Goal: Task Accomplishment & Management: Use online tool/utility

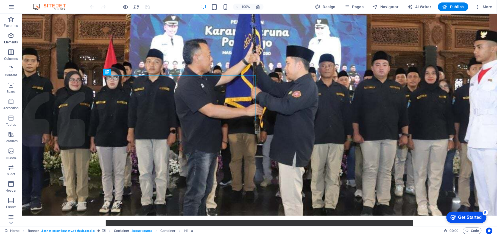
click at [15, 37] on span "Elements" at bounding box center [11, 38] width 22 height 13
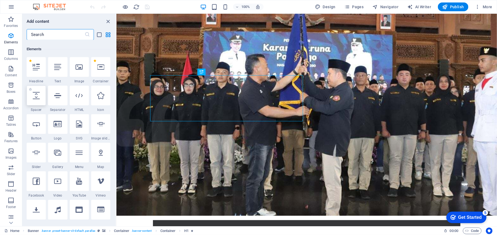
scroll to position [58, 0]
click at [8, 108] on p "Accordion" at bounding box center [10, 108] width 15 height 4
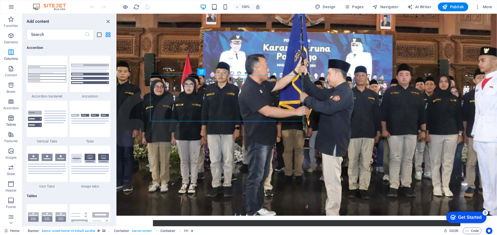
click at [8, 119] on icon "button" at bounding box center [11, 118] width 7 height 7
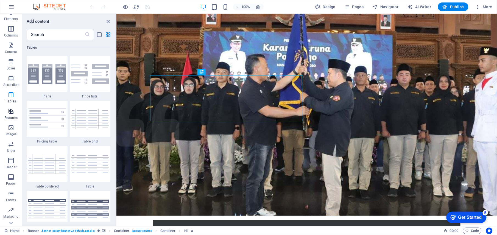
scroll to position [34, 0]
click at [11, 202] on span "Marketing" at bounding box center [11, 202] width 22 height 13
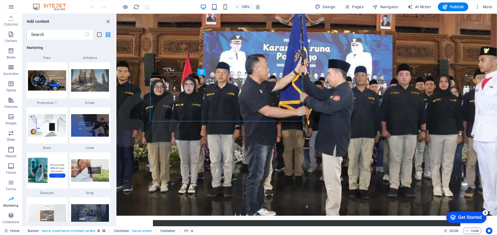
scroll to position [4839, 0]
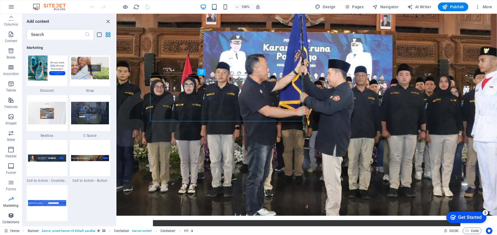
click at [12, 213] on icon "button" at bounding box center [11, 215] width 7 height 7
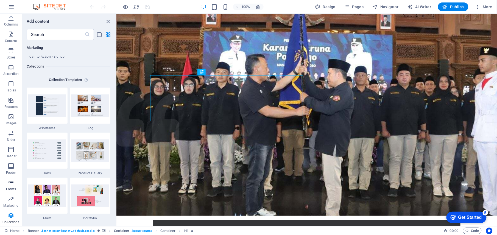
scroll to position [5027, 0]
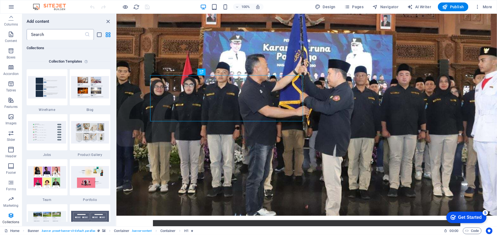
click at [52, 36] on input "text" at bounding box center [56, 34] width 58 height 11
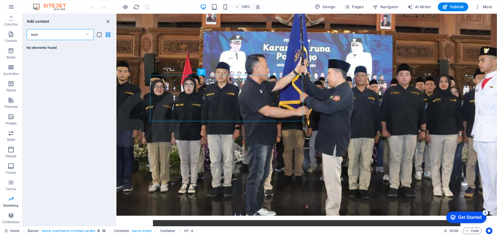
scroll to position [0, 0]
type input "n"
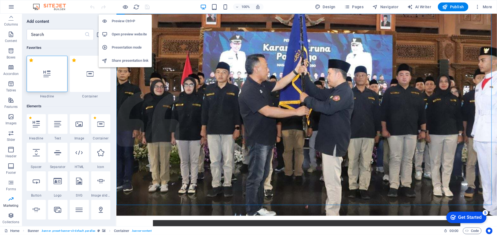
click at [122, 21] on h6 "Preview Ctrl+P" at bounding box center [130, 21] width 37 height 7
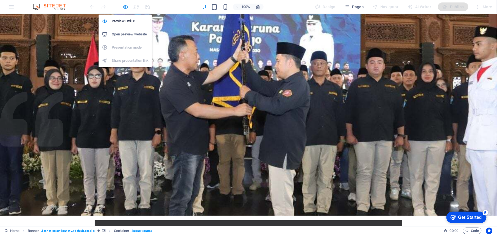
click at [127, 9] on icon "button" at bounding box center [125, 7] width 6 height 6
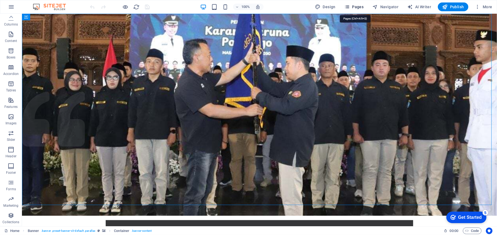
click at [356, 8] on span "Pages" at bounding box center [353, 6] width 19 height 5
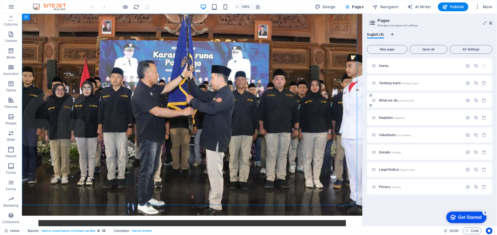
click at [389, 98] on span "What we do /what-we-do" at bounding box center [396, 100] width 35 height 4
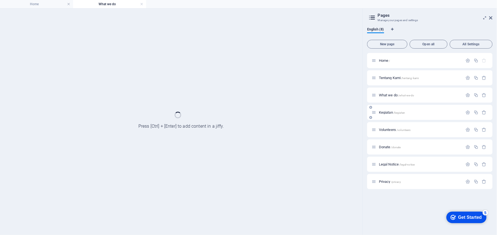
click at [391, 110] on div "Kegiatan /kegiatan" at bounding box center [417, 112] width 91 height 6
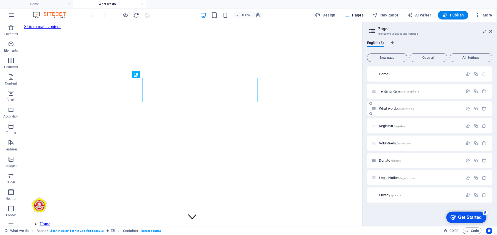
click at [386, 112] on div "What we do /what-we-do" at bounding box center [429, 108] width 125 height 15
click at [380, 127] on span "Kegiatan /kegiatan" at bounding box center [392, 126] width 26 height 4
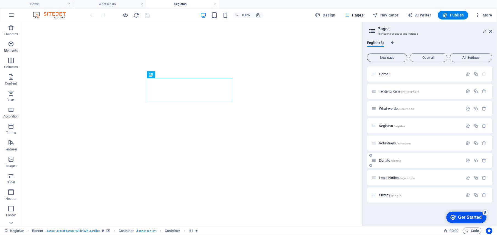
click at [385, 160] on span "Donate /donate" at bounding box center [390, 160] width 22 height 4
click at [389, 182] on div "Legal Notice /legal-notice" at bounding box center [429, 177] width 125 height 15
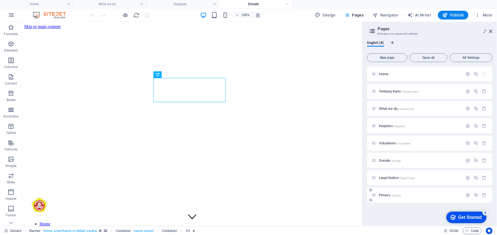
click at [388, 197] on div "Privacy /privacy" at bounding box center [417, 195] width 91 height 6
click at [390, 194] on span "Privacy /privacy" at bounding box center [390, 195] width 22 height 4
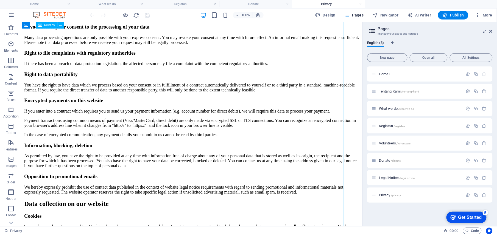
scroll to position [989, 0]
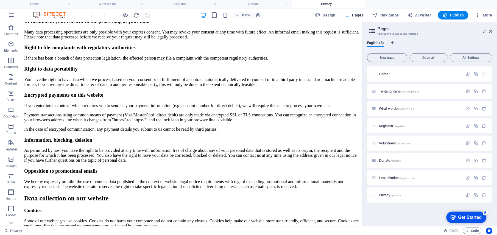
click at [362, 4] on h4 "Privacy" at bounding box center [328, 4] width 73 height 6
click at [361, 4] on link at bounding box center [360, 4] width 3 height 5
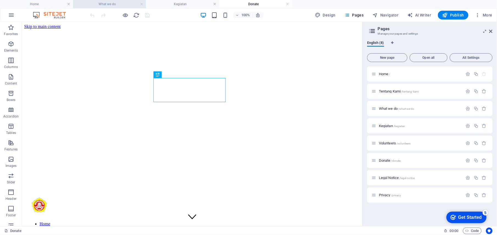
click at [98, 3] on h4 "What we do" at bounding box center [109, 4] width 73 height 6
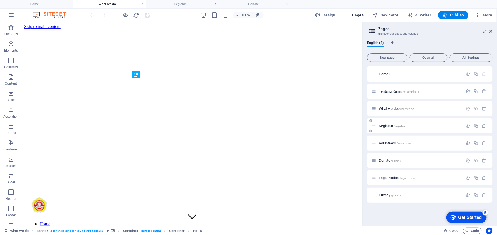
click at [387, 126] on span "Kegiatan /kegiatan" at bounding box center [392, 126] width 26 height 4
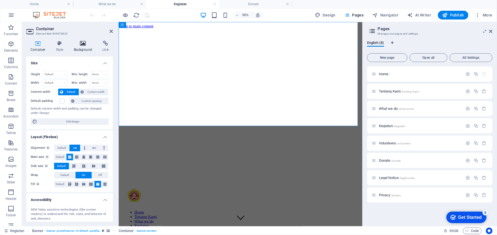
click at [79, 50] on h4 "Background" at bounding box center [84, 47] width 29 height 12
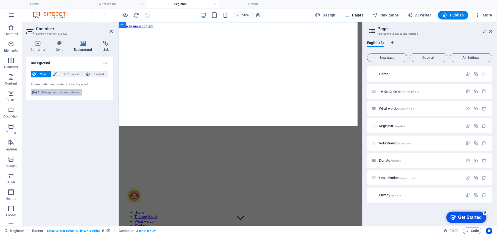
click at [73, 93] on span "Edit background on parent element" at bounding box center [59, 92] width 42 height 7
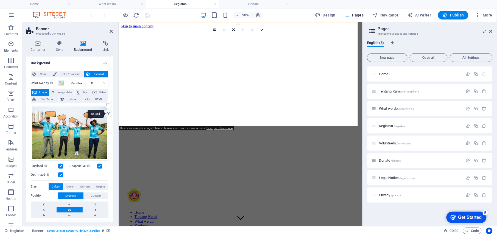
click at [105, 113] on div "Upload" at bounding box center [108, 114] width 8 height 8
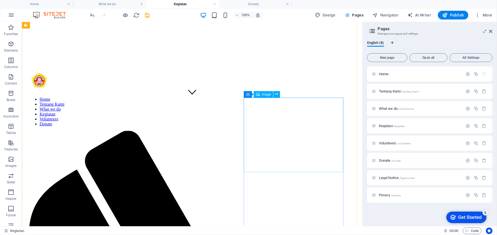
scroll to position [110, 0]
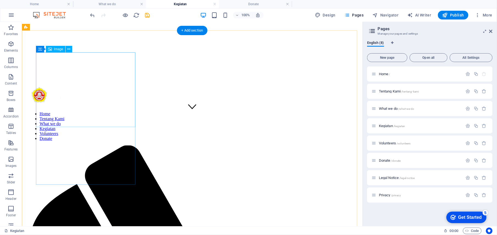
click at [57, 48] on span "Image" at bounding box center [58, 49] width 9 height 3
select select "%"
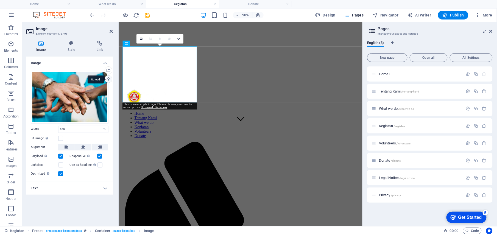
click at [109, 79] on div "Upload" at bounding box center [108, 80] width 8 height 8
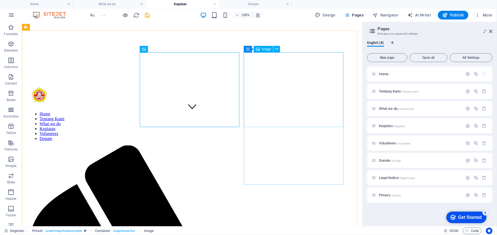
select select "%"
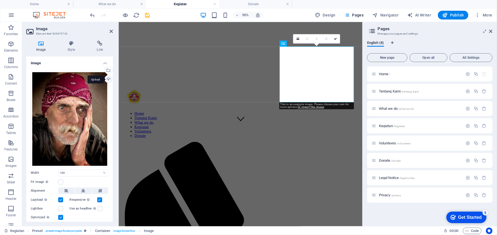
click at [105, 80] on div "Upload" at bounding box center [108, 80] width 8 height 8
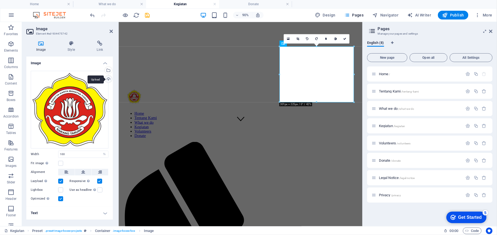
click at [110, 79] on div "Upload" at bounding box center [108, 80] width 8 height 8
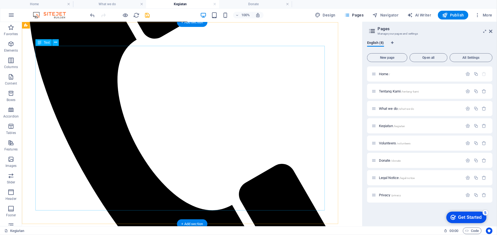
scroll to position [295, 0]
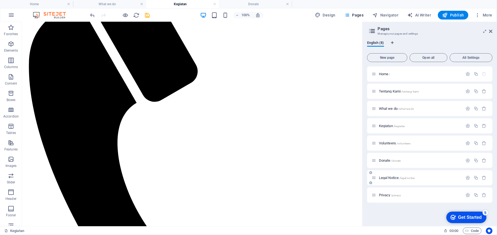
click at [386, 179] on span "Legal Notice /legal-notice" at bounding box center [397, 178] width 36 height 4
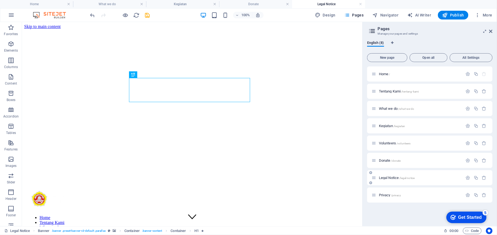
scroll to position [0, 0]
click at [361, 6] on link at bounding box center [360, 4] width 3 height 5
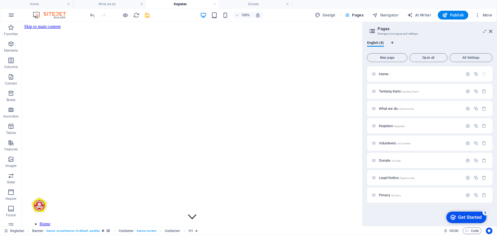
scroll to position [295, 0]
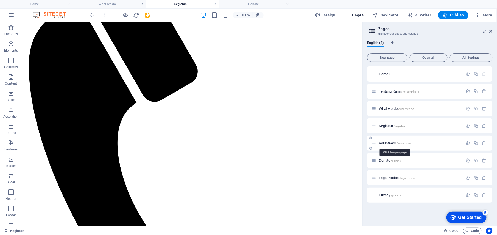
click at [389, 144] on span "Volunteers /volunteers" at bounding box center [395, 143] width 32 height 4
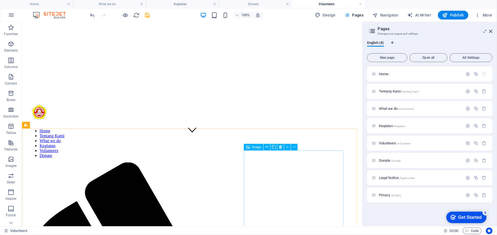
scroll to position [0, 0]
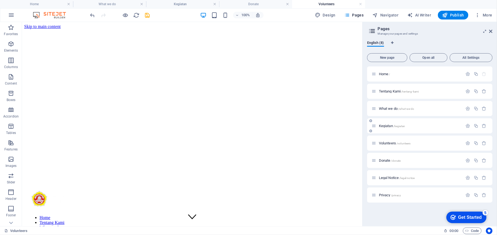
click at [392, 126] on span "Kegiatan /kegiatan" at bounding box center [392, 126] width 26 height 4
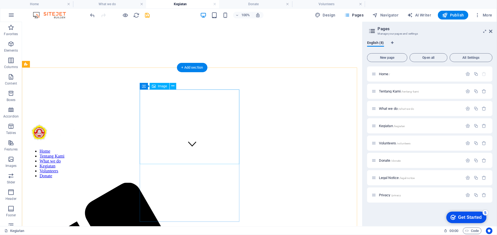
scroll to position [73, 0]
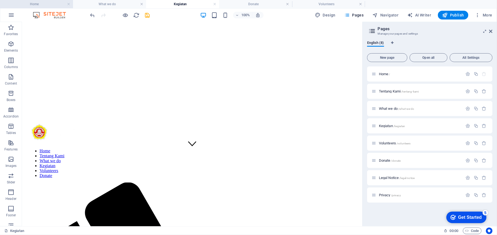
click at [46, 4] on h4 "Home" at bounding box center [36, 4] width 73 height 6
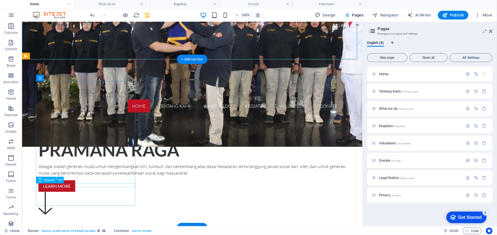
scroll to position [330, 0]
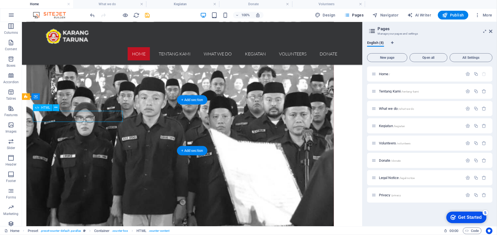
scroll to position [287, 0]
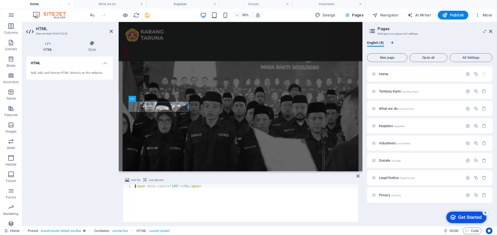
click at [180, 188] on div "< span data-count = "100" > 100 </ span >" at bounding box center [246, 207] width 224 height 44
click at [171, 186] on div "< span data-count = "100" > 50 </ span >" at bounding box center [246, 207] width 224 height 44
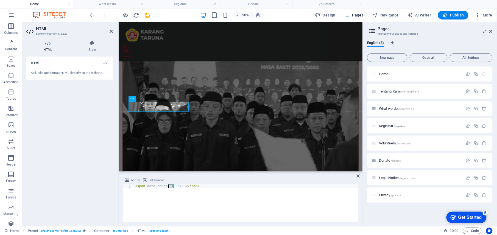
scroll to position [0, 3]
click at [251, 200] on div "< span data-count = "50" > 50 </ span >" at bounding box center [246, 207] width 224 height 44
type textarea "<span data-count="50">50</span>"
click at [490, 32] on icon at bounding box center [490, 31] width 3 height 4
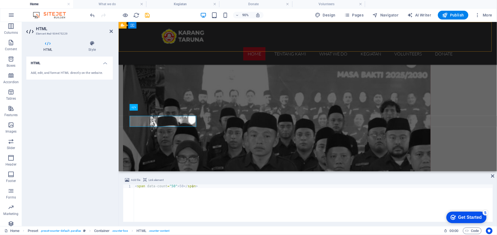
scroll to position [282, 0]
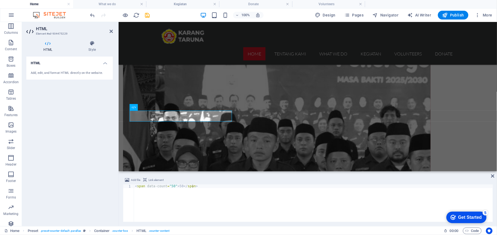
click at [272, 197] on div "< span data-count = "50" > 50 </ span >" at bounding box center [313, 207] width 359 height 44
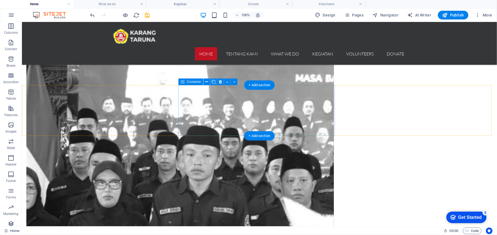
scroll to position [527, 0]
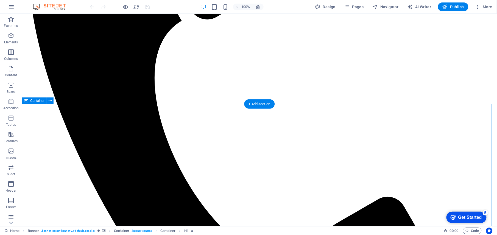
scroll to position [526, 0]
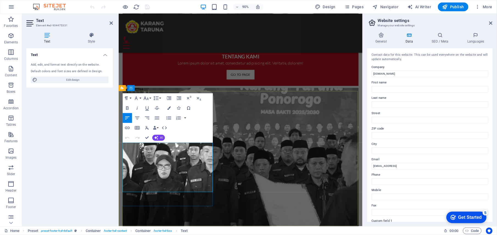
drag, startPoint x: 569, startPoint y: 179, endPoint x: 364, endPoint y: 182, distance: 205.4
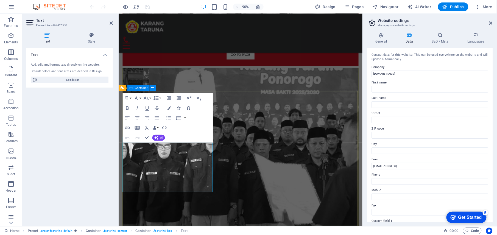
scroll to position [526, 0]
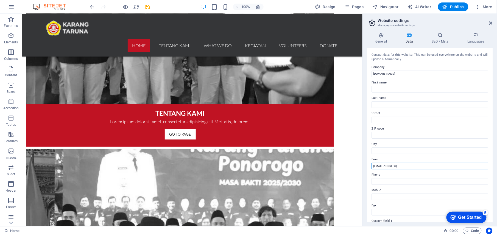
click at [452, 169] on input "[EMAIL_ADDRESS]" at bounding box center [430, 166] width 117 height 7
drag, startPoint x: 452, startPoint y: 169, endPoint x: 378, endPoint y: 166, distance: 73.6
click at [378, 166] on input "[EMAIL_ADDRESS]" at bounding box center [430, 166] width 117 height 7
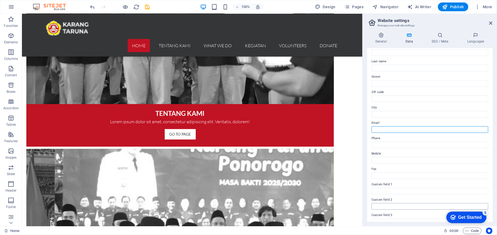
scroll to position [0, 0]
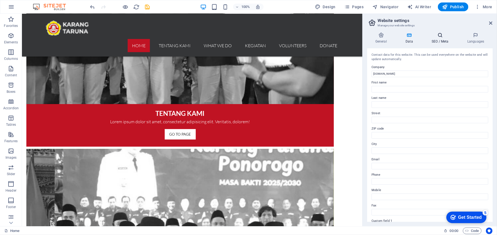
click at [441, 41] on h4 "SEO / Meta" at bounding box center [441, 38] width 36 height 12
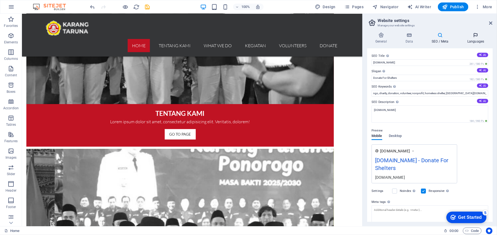
click at [476, 39] on h4 "Languages" at bounding box center [476, 38] width 34 height 12
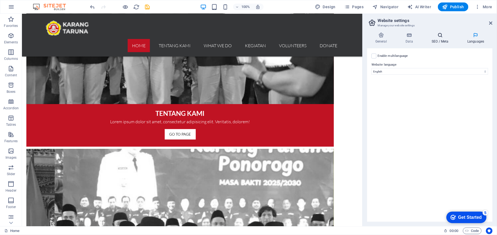
click at [435, 39] on h4 "SEO / Meta" at bounding box center [441, 38] width 36 height 12
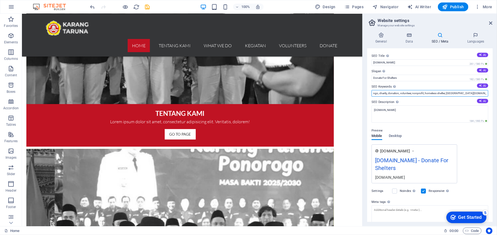
click at [448, 91] on input "ngo, charity, donation, volunteer, nonprofit, homeless shelter, karangtaruna.po…" at bounding box center [430, 93] width 117 height 7
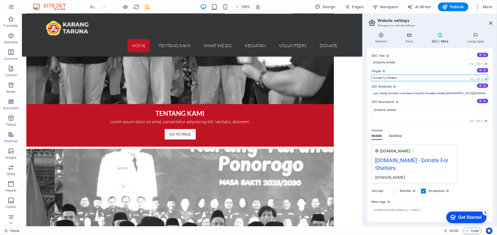
drag, startPoint x: 431, startPoint y: 89, endPoint x: 359, endPoint y: 75, distance: 73.3
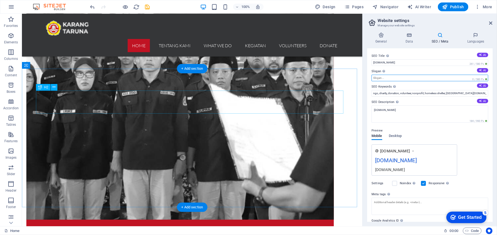
scroll to position [343, 0]
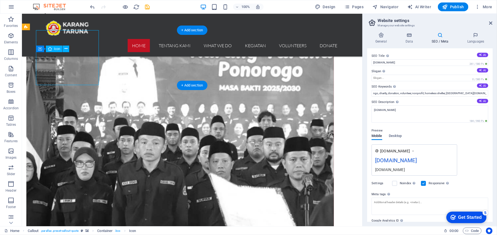
scroll to position [365, 0]
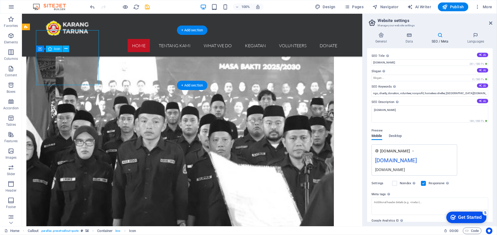
select select "xMidYMid"
select select "px"
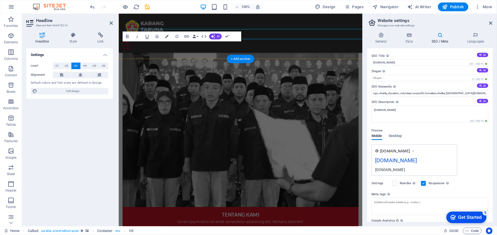
scroll to position [365, 0]
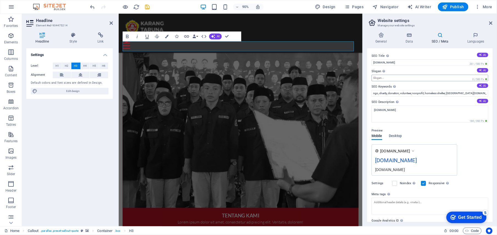
click at [405, 77] on input "Slogan The slogan of your website. AI" at bounding box center [430, 78] width 117 height 7
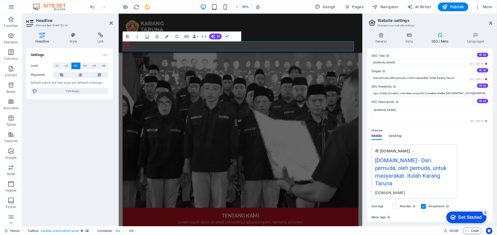
type input "Dari pemuda, oleh pemuda, untuk masyarakat. Itulah Karang Taruna"
click at [478, 143] on div "Preview Mobile Desktop www.example.com karangtaruna.ponorogo.go.id - Dari pemud…" at bounding box center [430, 161] width 117 height 76
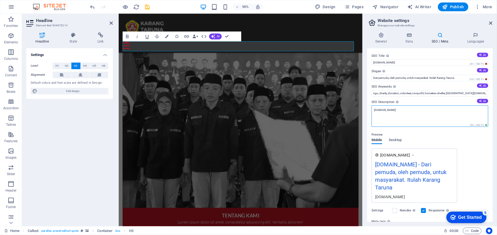
click at [434, 109] on textarea "[DOMAIN_NAME]" at bounding box center [430, 115] width 117 height 21
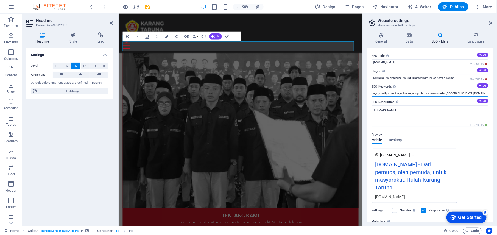
click at [410, 93] on input "ngo, charity, donation, volunteer, nonprofit, homeless shelter, karangtaruna.po…" at bounding box center [430, 93] width 117 height 7
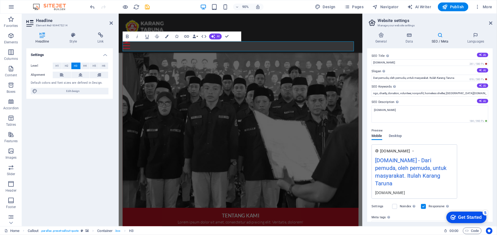
click at [467, 169] on div "www.example.com karangtaruna.ponorogo.go.id - Dari pemuda, oleh pemuda, untuk m…" at bounding box center [430, 171] width 117 height 54
click at [415, 42] on h4 "Data" at bounding box center [410, 38] width 26 height 12
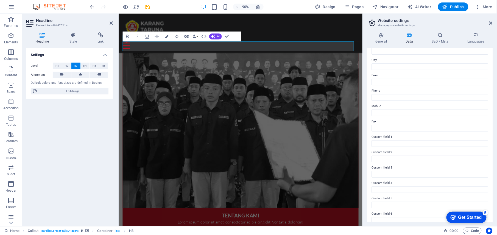
scroll to position [90, 0]
click at [380, 37] on icon at bounding box center [381, 34] width 28 height 5
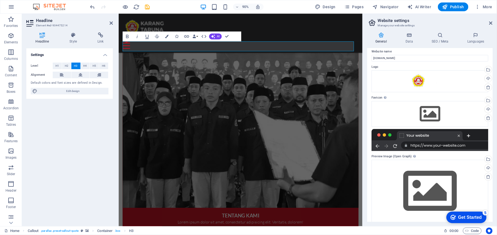
scroll to position [0, 0]
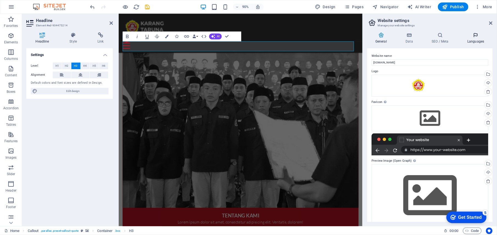
click at [479, 40] on h4 "Languages" at bounding box center [476, 38] width 34 height 12
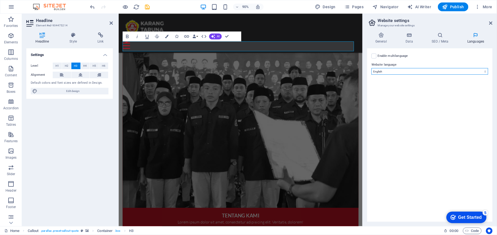
click at [400, 72] on select "Abkhazian Afar Afrikaans Akan Albanian Amharic Arabic Aragonese Armenian Assame…" at bounding box center [430, 71] width 117 height 7
select select "70"
click at [372, 68] on select "Abkhazian Afar Afrikaans Akan Albanian Amharic Arabic Aragonese Armenian Assame…" at bounding box center [430, 71] width 117 height 7
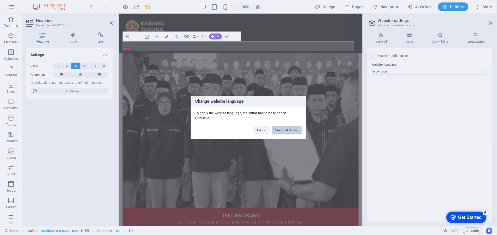
click at [290, 131] on button "Save and Reload" at bounding box center [287, 130] width 30 height 8
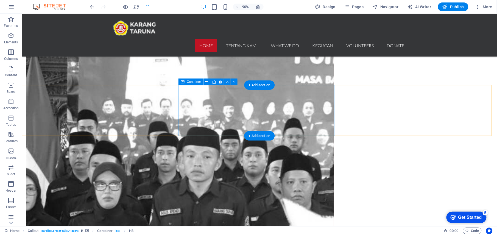
scroll to position [343, 0]
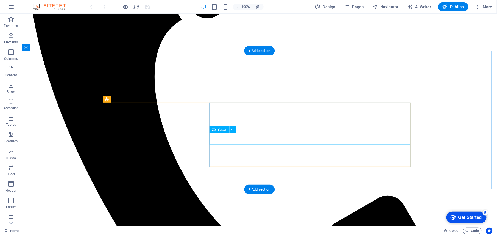
scroll to position [526, 0]
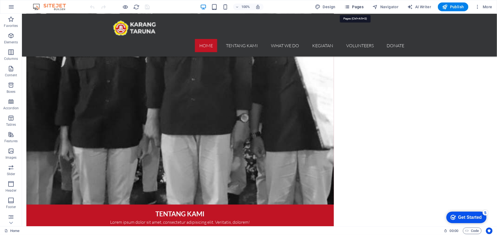
click at [350, 6] on icon "button" at bounding box center [346, 6] width 5 height 5
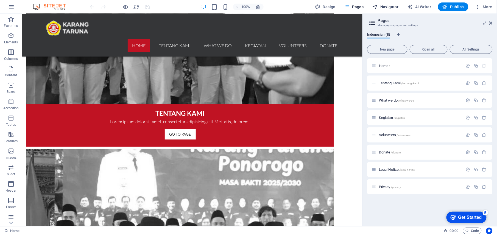
click at [399, 7] on span "Navigator" at bounding box center [386, 6] width 26 height 5
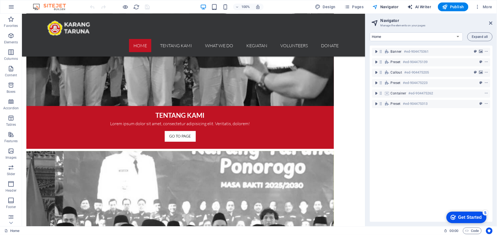
click at [414, 9] on span "AI Writer" at bounding box center [420, 6] width 24 height 5
select select "English"
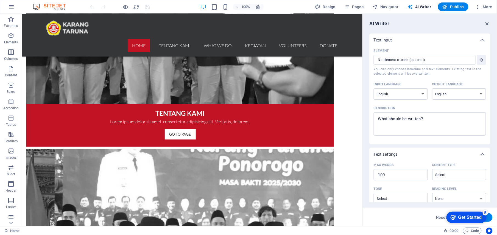
click at [487, 23] on icon "button" at bounding box center [487, 24] width 6 height 6
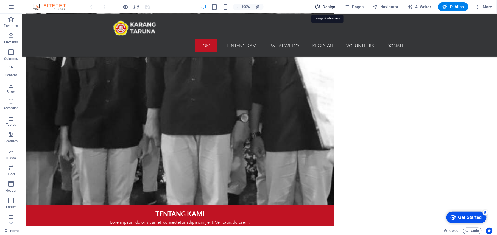
click at [325, 5] on span "Design" at bounding box center [325, 6] width 21 height 5
select select "rem"
select select "300"
select select "px"
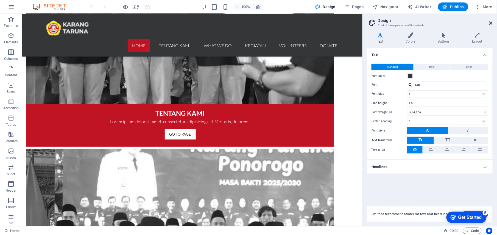
click at [490, 23] on icon at bounding box center [490, 23] width 3 height 4
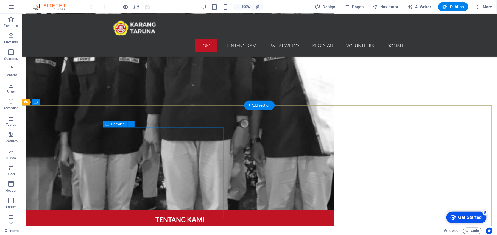
scroll to position [526, 0]
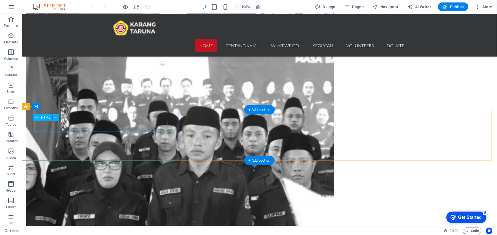
scroll to position [453, 0]
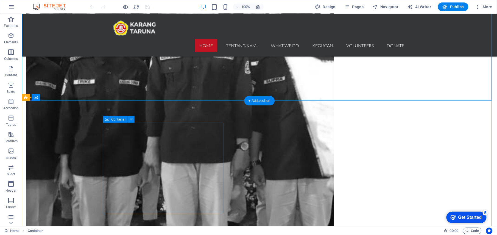
scroll to position [526, 0]
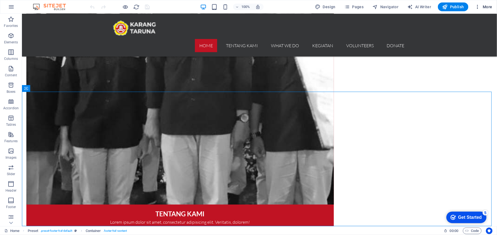
click at [479, 7] on icon "button" at bounding box center [477, 6] width 5 height 5
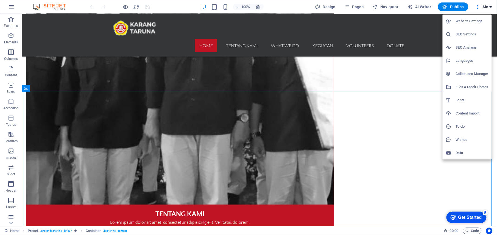
click at [464, 35] on h6 "SEO Settings" at bounding box center [472, 34] width 33 height 7
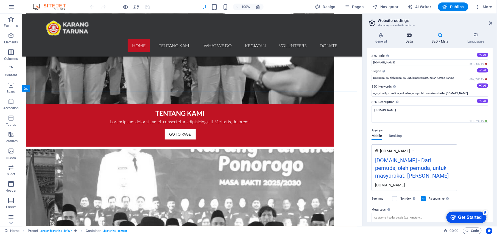
click at [412, 38] on h4 "Data" at bounding box center [410, 38] width 26 height 12
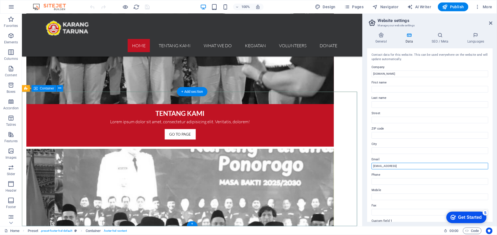
drag, startPoint x: 470, startPoint y: 180, endPoint x: 330, endPoint y: 166, distance: 140.3
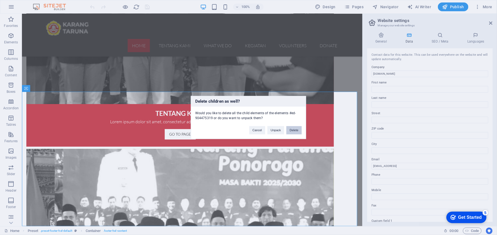
click at [300, 130] on button "Delete" at bounding box center [293, 130] width 15 height 8
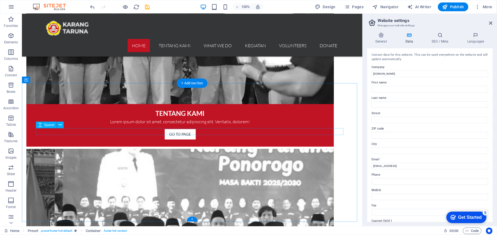
scroll to position [396, 0]
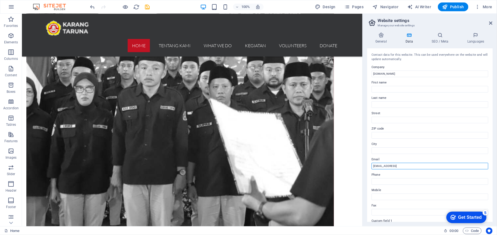
drag, startPoint x: 436, startPoint y: 166, endPoint x: 446, endPoint y: 166, distance: 10.2
click at [436, 166] on input "1b6522588cd74b6b10e945aade2bf3@cpanel.local" at bounding box center [430, 166] width 117 height 7
drag, startPoint x: 451, startPoint y: 166, endPoint x: 372, endPoint y: 166, distance: 79.9
click at [372, 166] on input "1b6522588cd74b6b10e945aade2bf3@cpanel.local" at bounding box center [430, 166] width 117 height 7
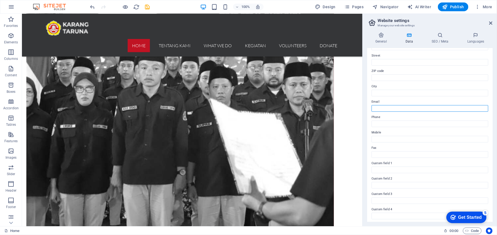
scroll to position [90, 0]
click at [439, 35] on icon at bounding box center [440, 34] width 34 height 5
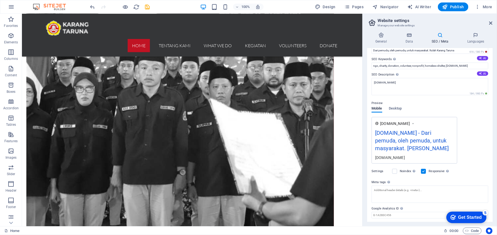
scroll to position [52, 0]
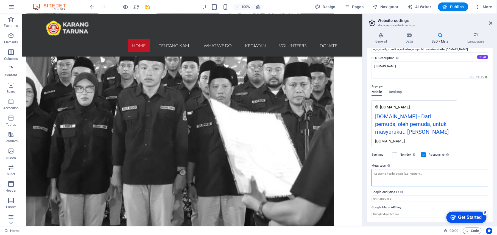
click at [403, 176] on textarea "Meta tags Enter HTML code here that will be placed inside the tags of your webs…" at bounding box center [430, 177] width 117 height 17
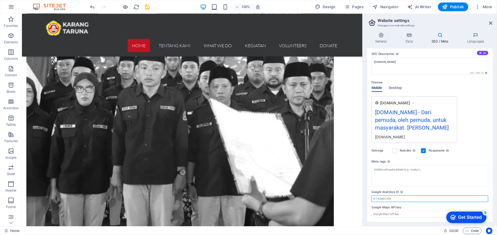
click at [411, 204] on div "SEO Title The title of your website - make it something that stands out in sear…" at bounding box center [429, 135] width 125 height 174
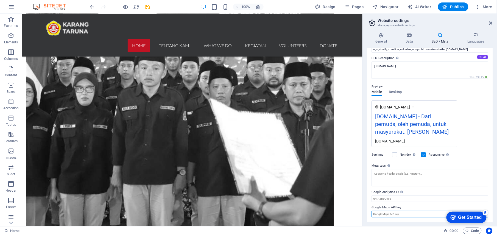
click at [408, 213] on input "Google Maps API key" at bounding box center [430, 214] width 117 height 7
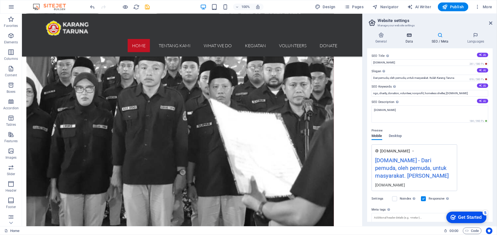
click at [414, 34] on icon at bounding box center [409, 34] width 24 height 5
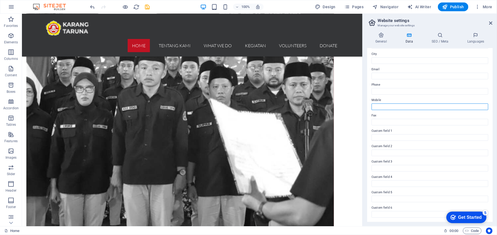
click at [390, 107] on input "Mobile" at bounding box center [430, 107] width 117 height 7
click at [390, 91] on input "Phone" at bounding box center [430, 91] width 117 height 7
click at [384, 75] on input "Email" at bounding box center [430, 76] width 117 height 7
click at [382, 62] on input "City" at bounding box center [430, 60] width 117 height 7
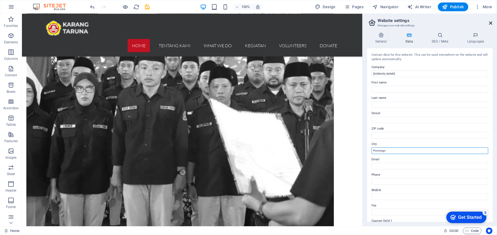
type input "Ponorogo"
click at [489, 22] on icon at bounding box center [490, 23] width 3 height 4
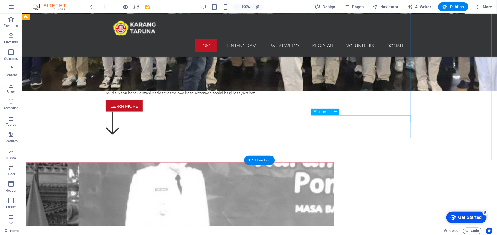
scroll to position [396, 0]
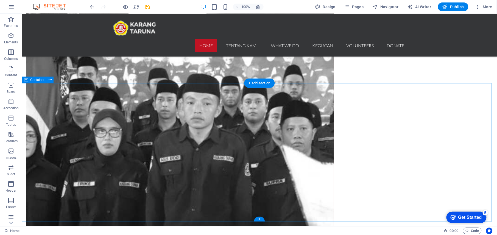
click at [12, 21] on icon "button" at bounding box center [11, 19] width 7 height 7
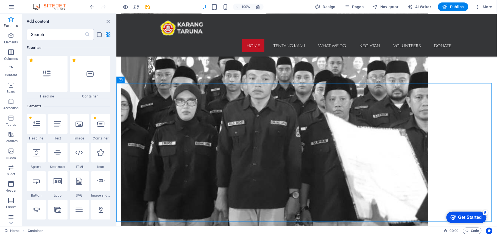
click at [12, 21] on icon "button" at bounding box center [11, 19] width 7 height 7
click at [12, 7] on icon "button" at bounding box center [11, 7] width 7 height 7
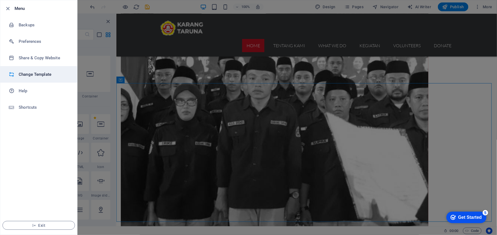
click at [40, 74] on h6 "Change Template" at bounding box center [44, 74] width 51 height 7
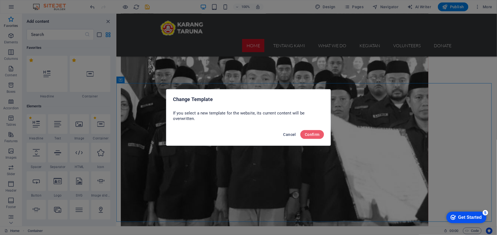
click at [287, 133] on span "Cancel" at bounding box center [289, 134] width 13 height 4
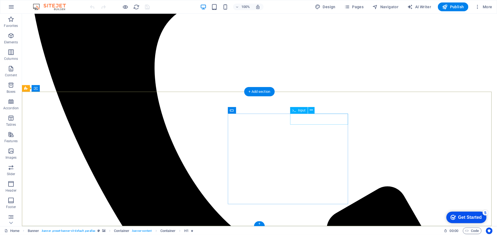
scroll to position [526, 0]
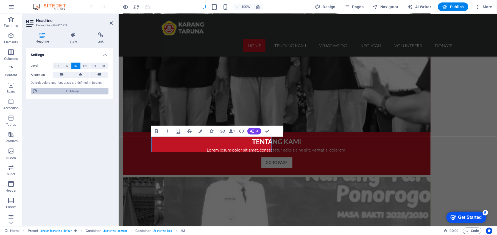
click at [68, 90] on span "Edit design" at bounding box center [73, 91] width 68 height 7
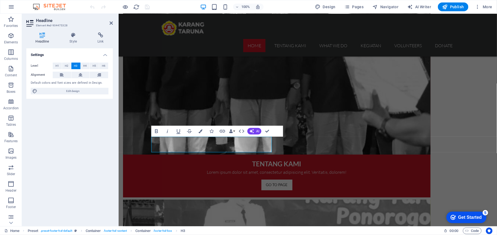
select select "rem"
select select "300"
select select "px"
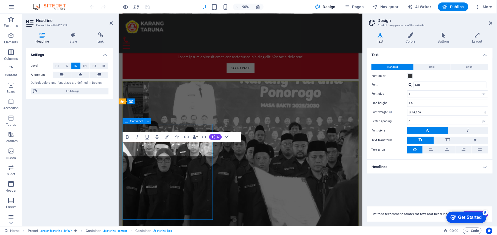
scroll to position [506, 0]
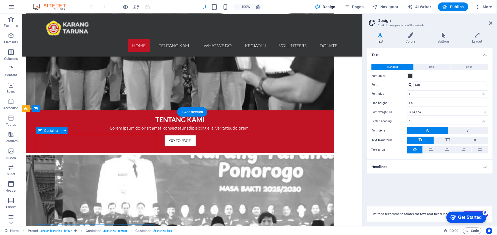
scroll to position [526, 0]
